Goal: Task Accomplishment & Management: Manage account settings

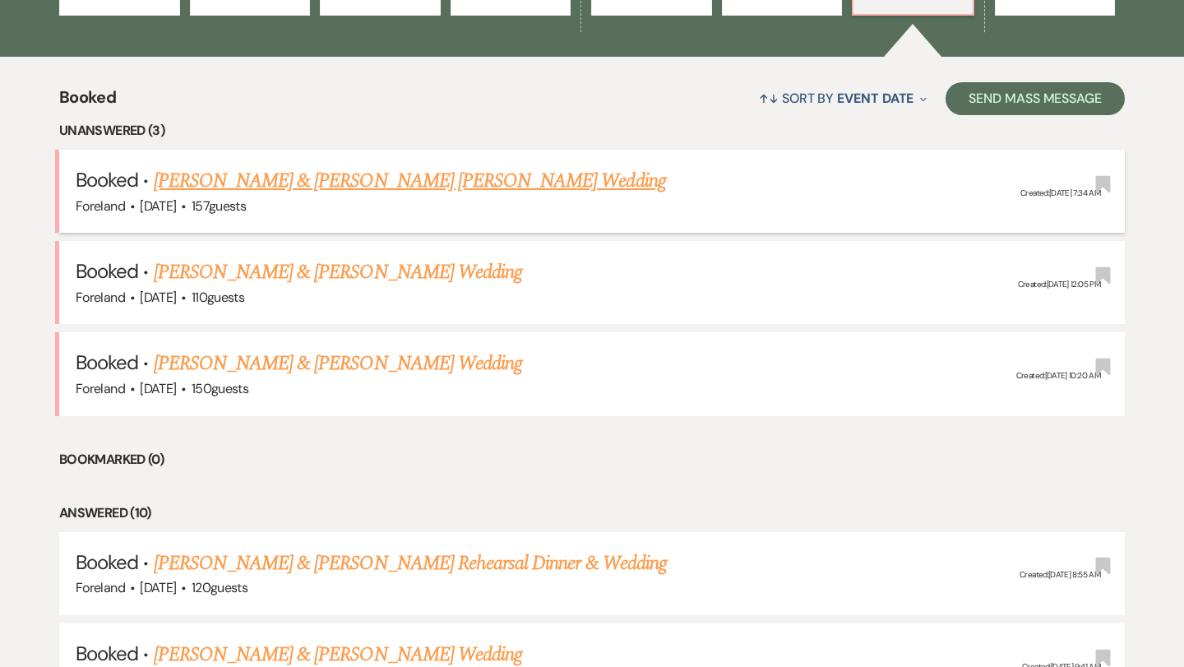
scroll to position [585, 0]
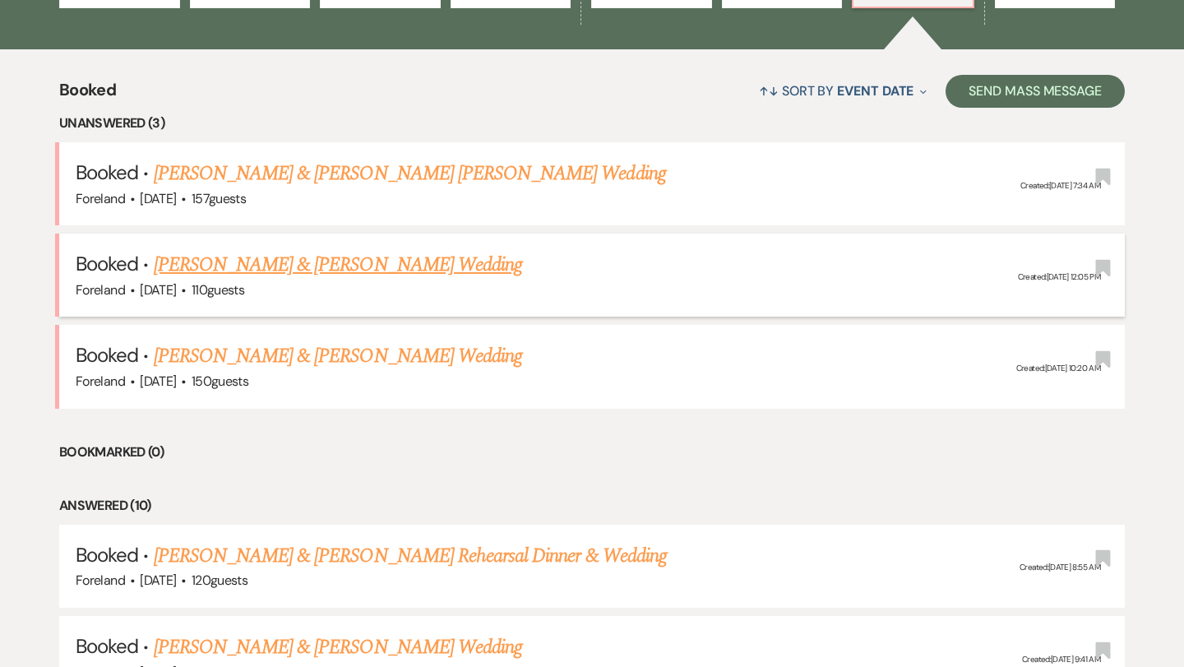
click at [448, 258] on link "[PERSON_NAME] & [PERSON_NAME] Wedding" at bounding box center [338, 265] width 368 height 30
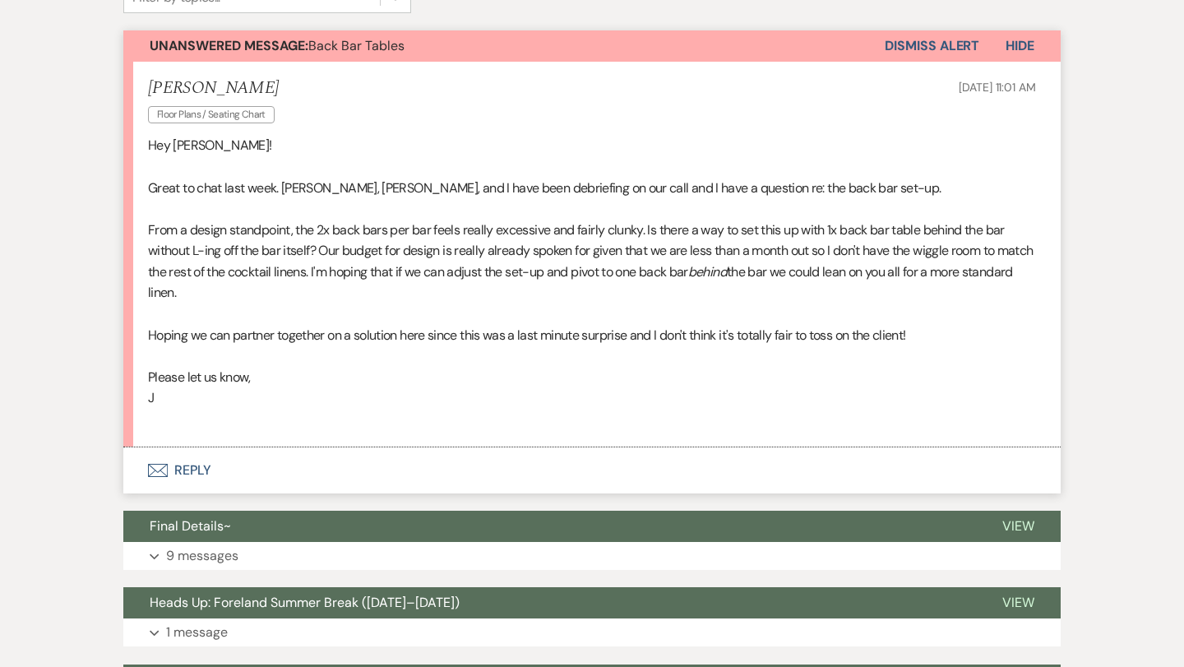
scroll to position [446, 0]
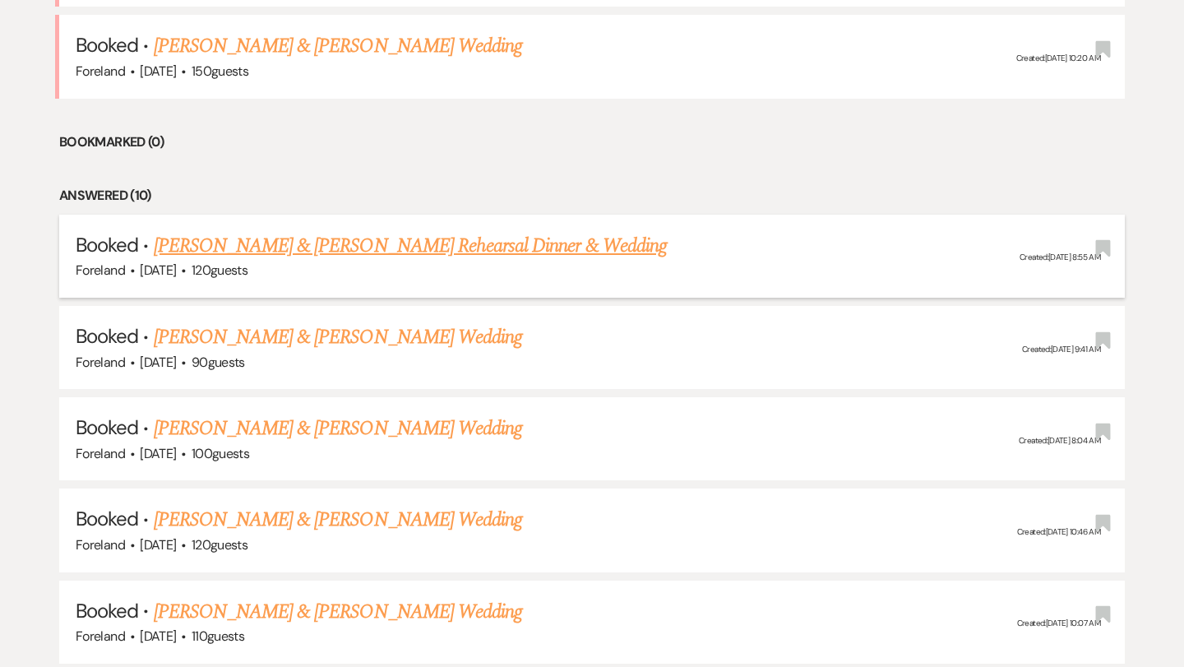
scroll to position [896, 0]
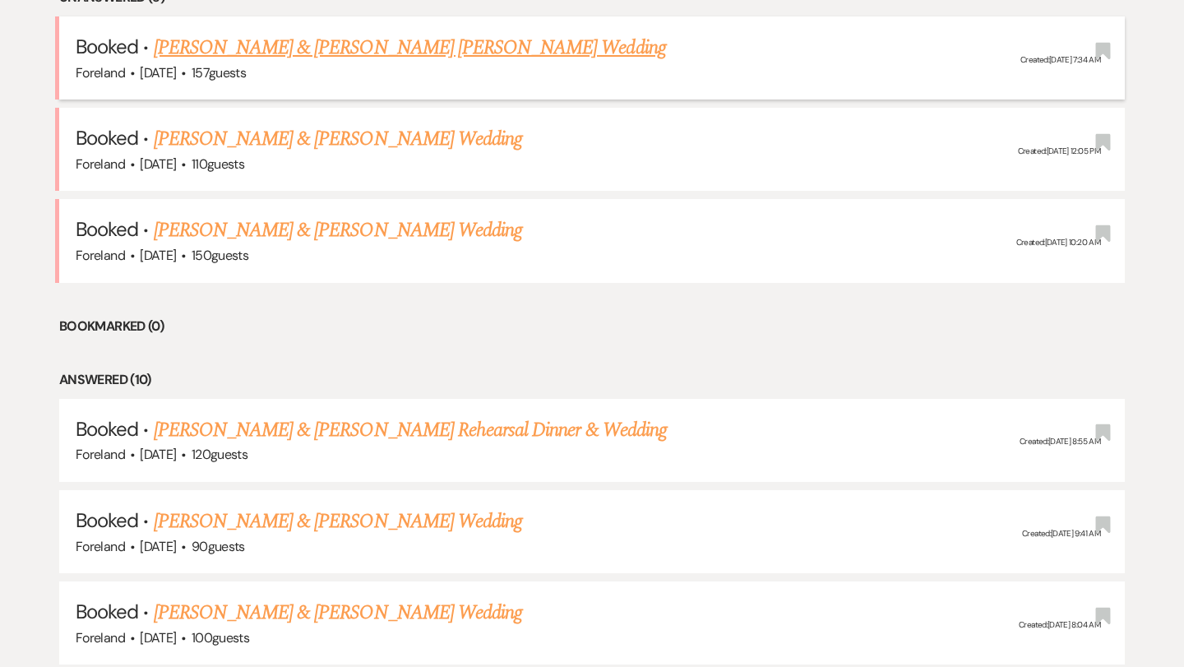
scroll to position [733, 0]
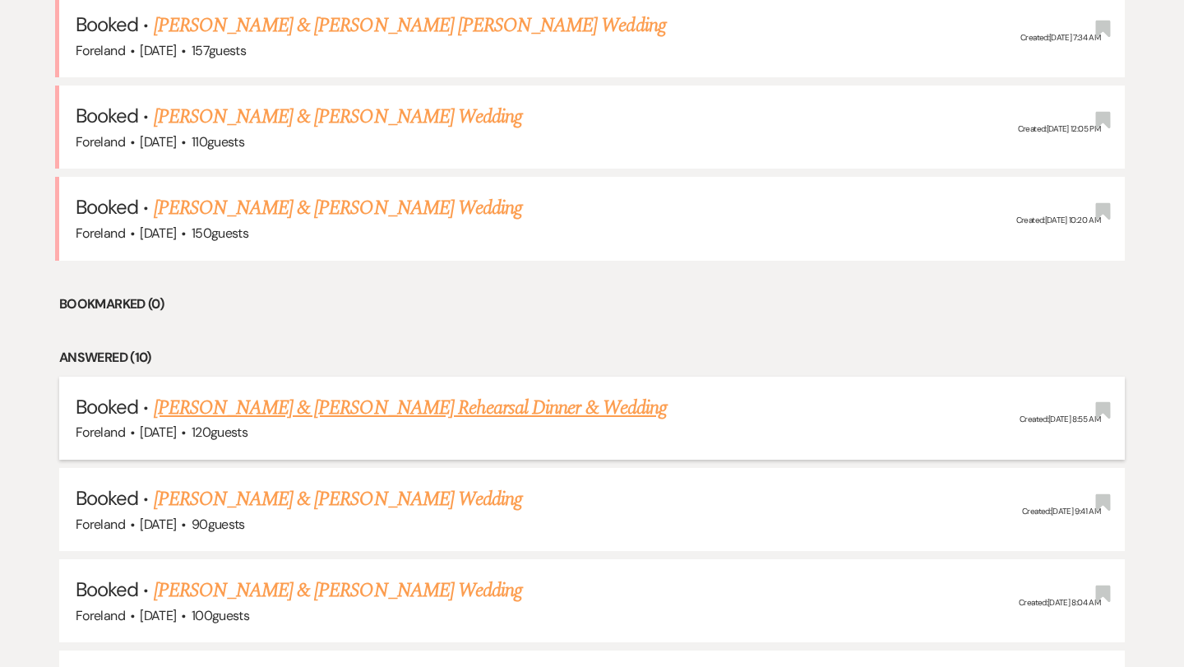
click at [321, 400] on link "[PERSON_NAME] & [PERSON_NAME] Rehearsal Dinner & Wedding" at bounding box center [410, 408] width 513 height 30
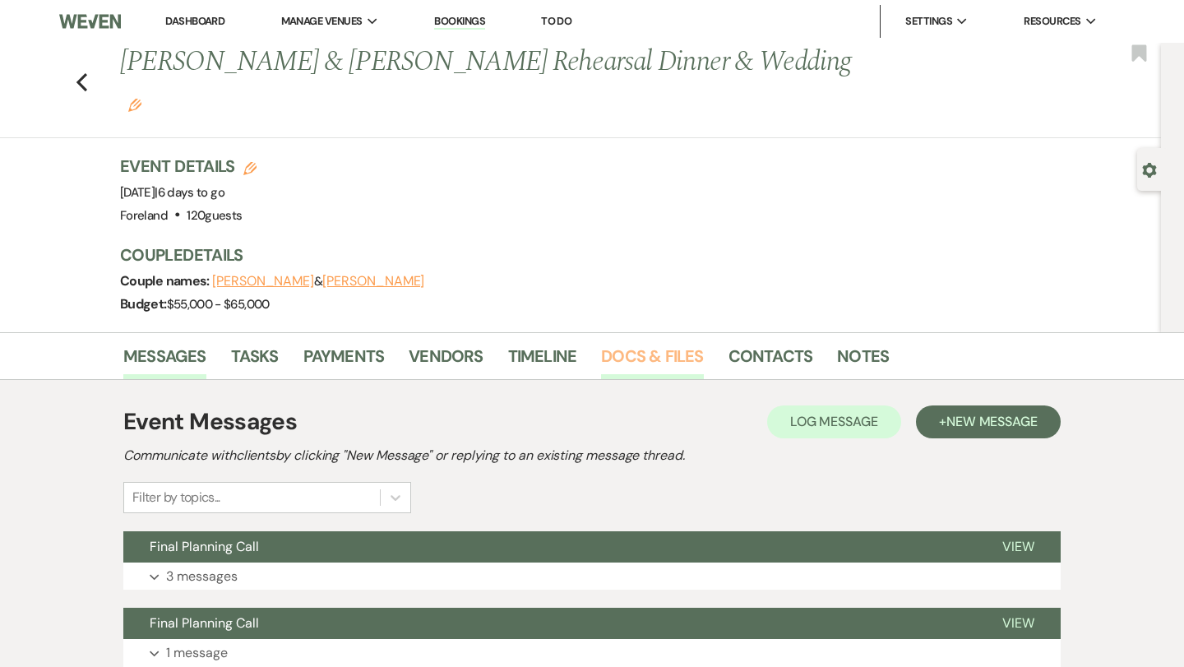
click at [619, 343] on link "Docs & Files" at bounding box center [652, 361] width 102 height 36
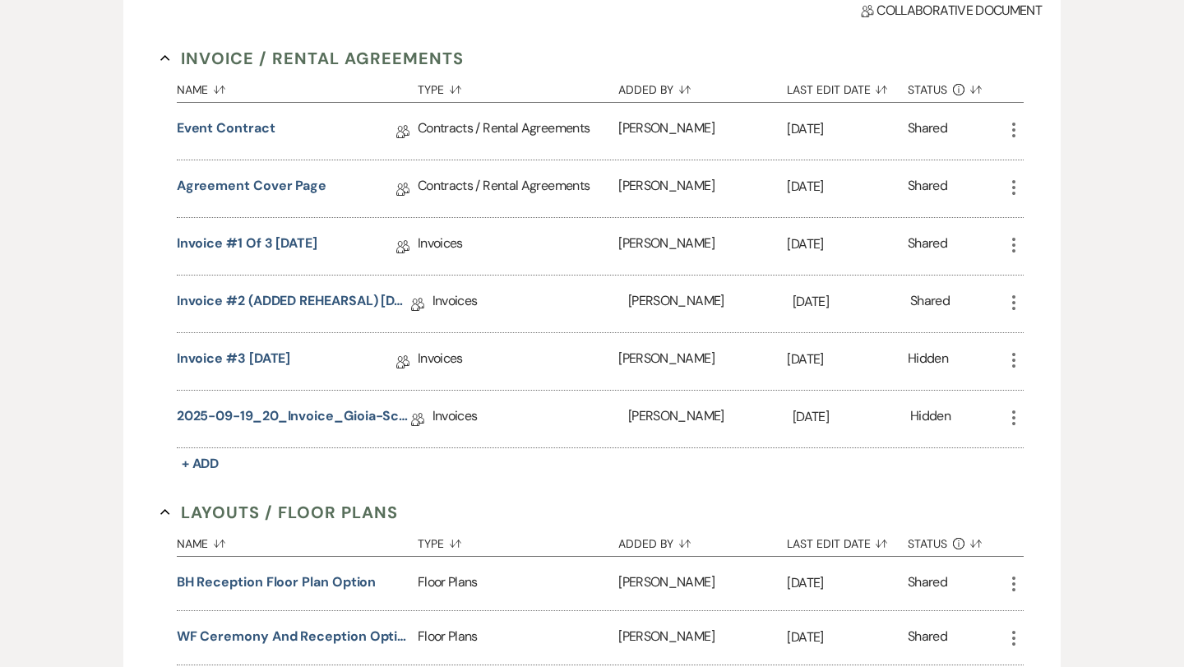
scroll to position [505, 0]
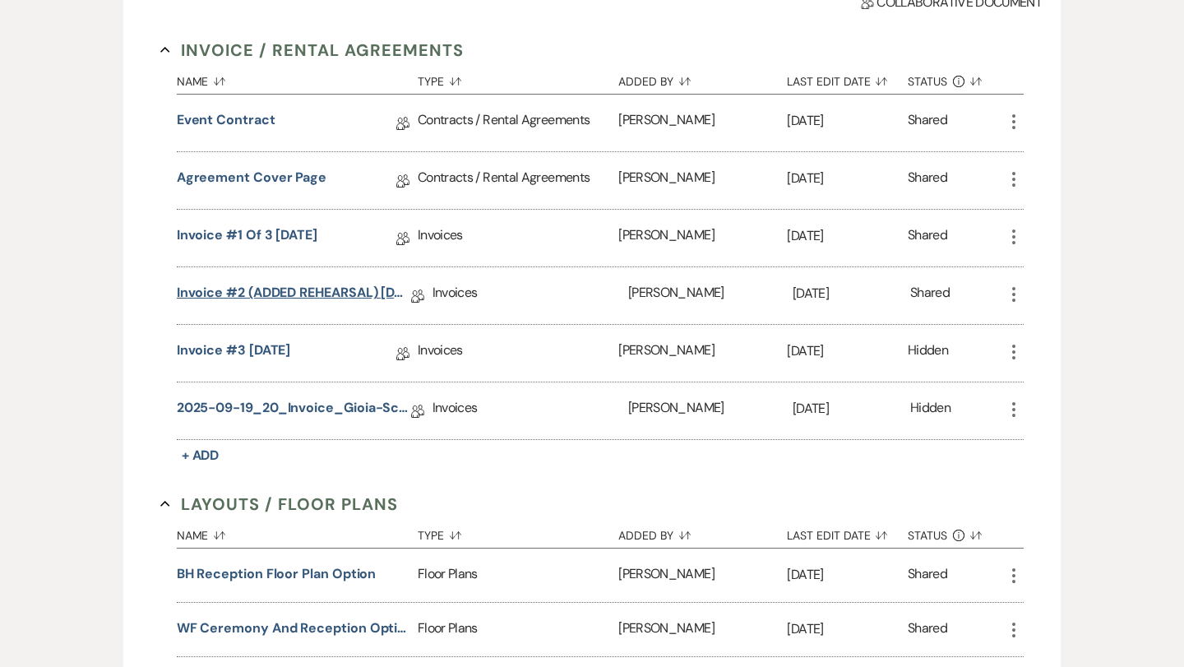
click at [290, 283] on link "Invoice #2 (ADDED REHEARSAL) [DATE]" at bounding box center [294, 295] width 234 height 25
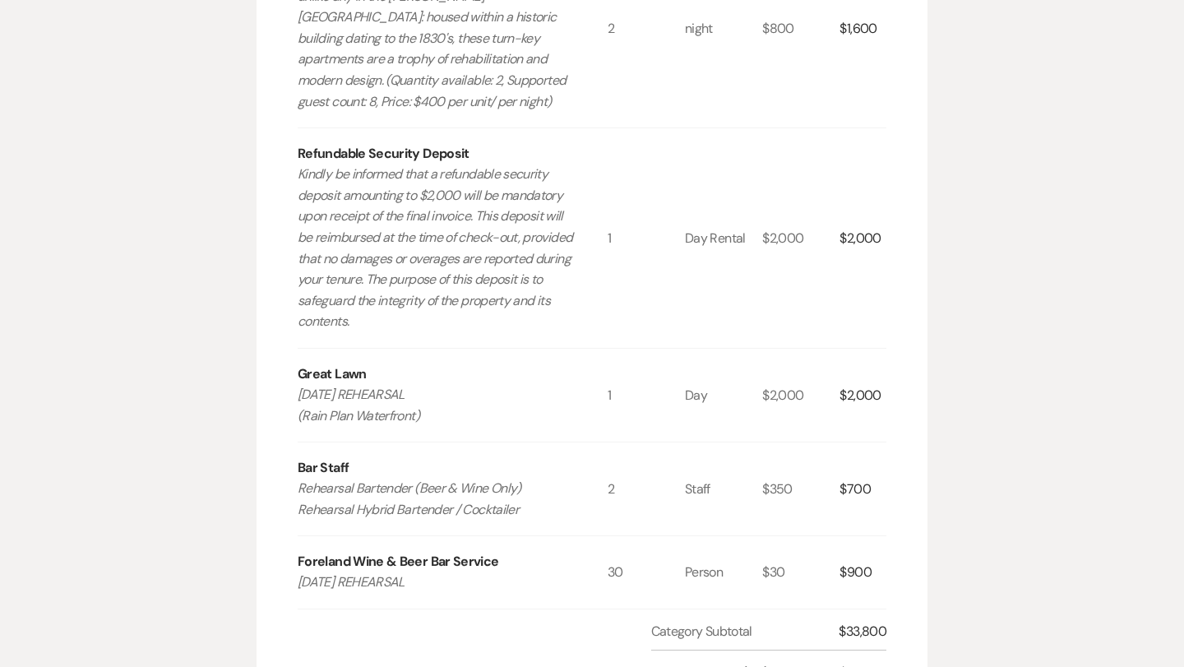
scroll to position [1089, 0]
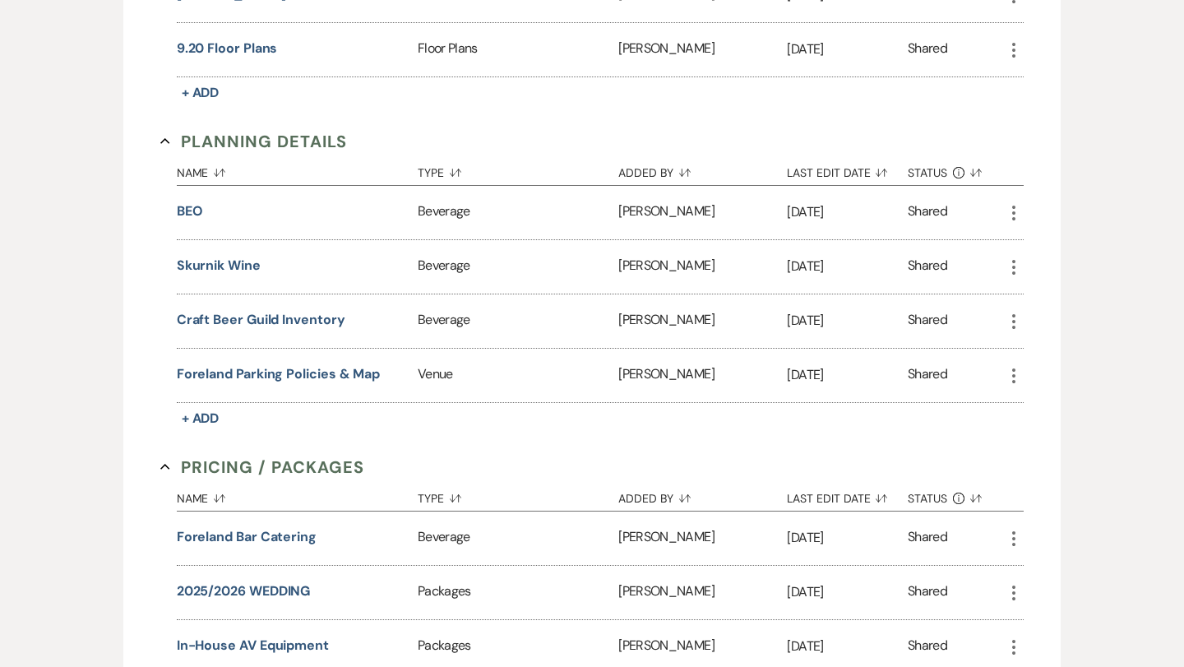
scroll to position [1195, 0]
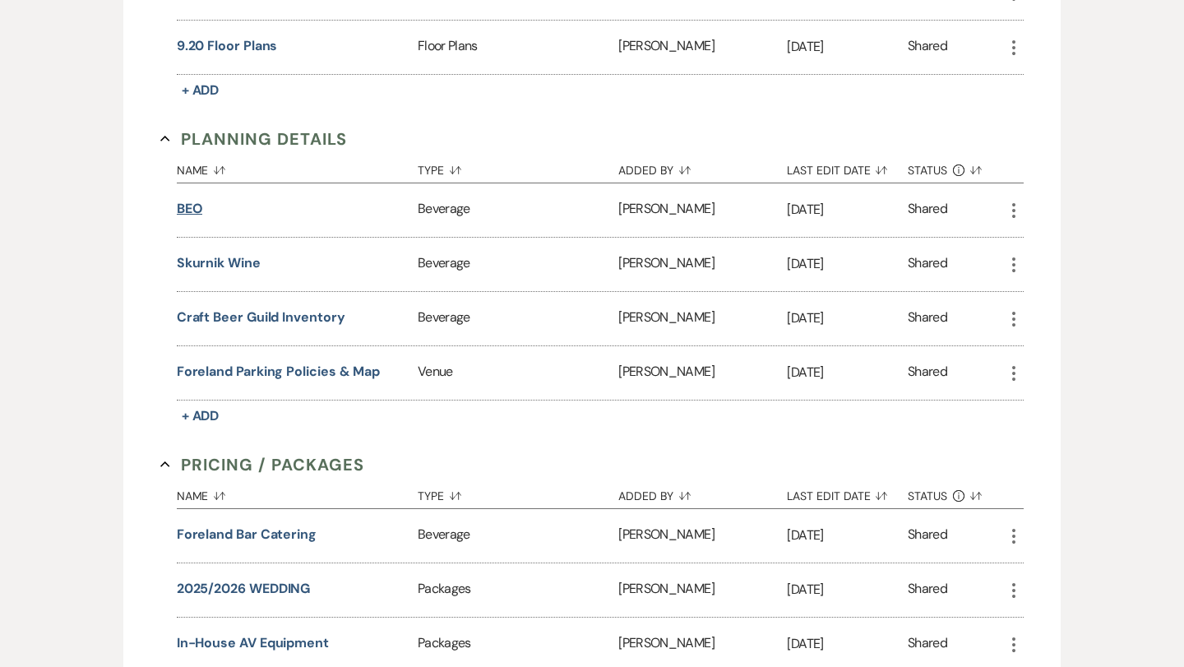
click at [187, 199] on button "BEO" at bounding box center [190, 209] width 26 height 20
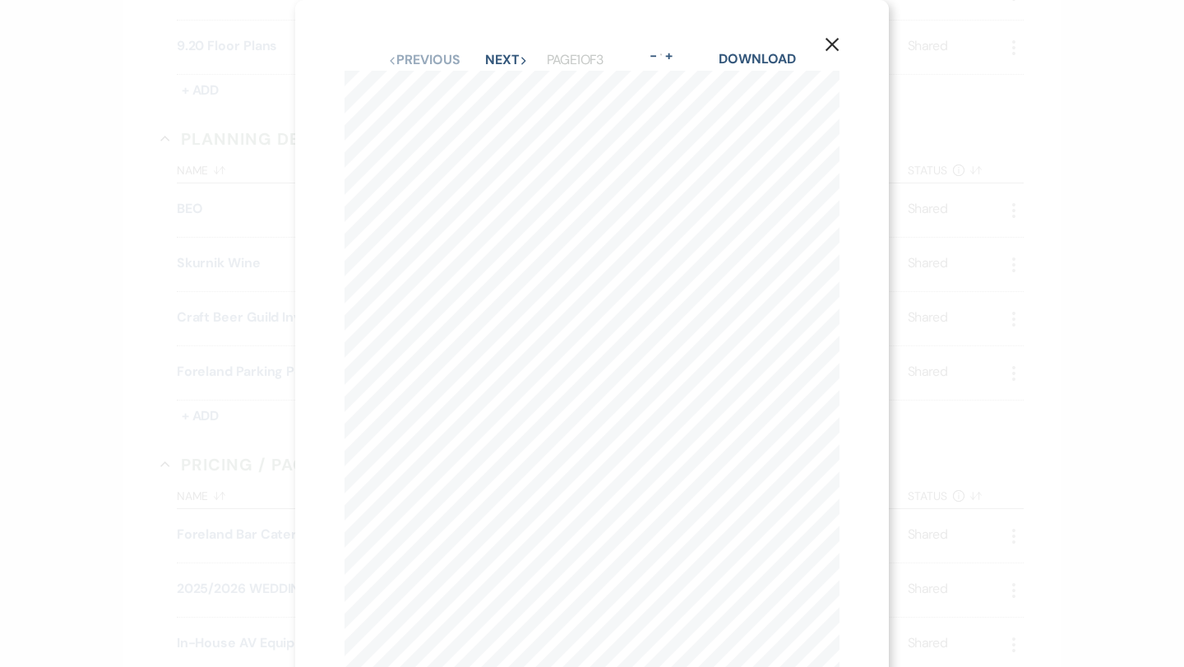
scroll to position [0, 0]
click at [834, 41] on icon "X" at bounding box center [832, 44] width 15 height 15
